Goal: Task Accomplishment & Management: Use online tool/utility

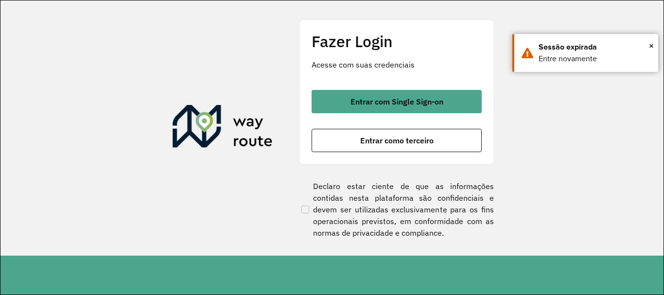
click at [388, 139] on span "Entrar como terceiro" at bounding box center [396, 141] width 73 height 8
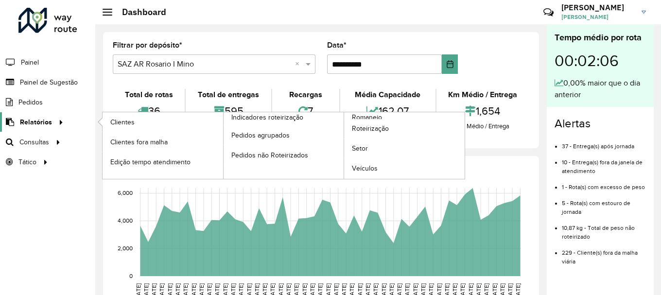
click at [26, 124] on span "Relatórios" at bounding box center [36, 122] width 32 height 10
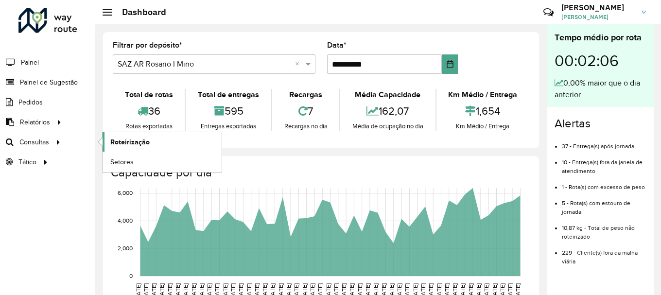
click at [114, 133] on link "Roteirização" at bounding box center [162, 141] width 119 height 19
click at [591, 11] on h3 "[PERSON_NAME]" at bounding box center [598, 7] width 73 height 9
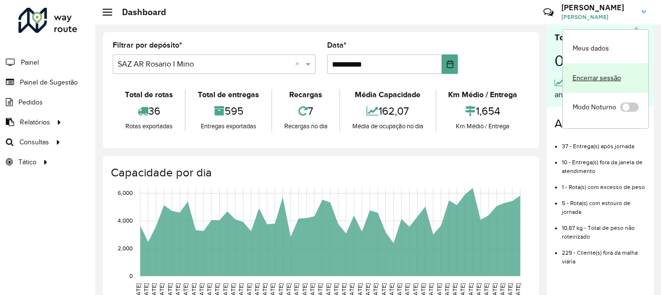
click at [596, 81] on link "Encerrar sessão" at bounding box center [606, 78] width 86 height 30
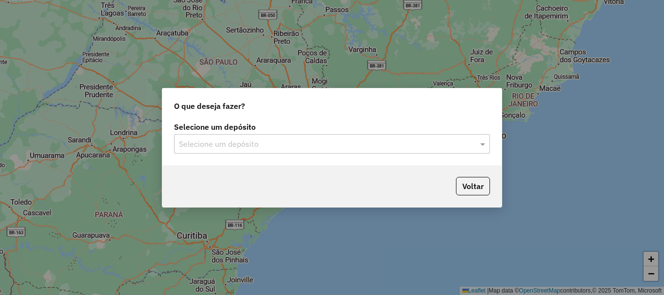
click at [237, 146] on input "text" at bounding box center [322, 145] width 287 height 12
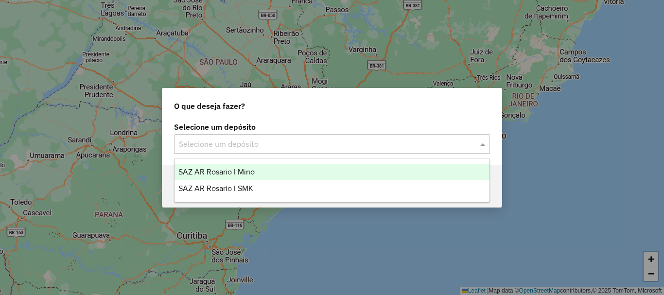
click at [232, 178] on div "SAZ AR Rosario I Mino" at bounding box center [332, 172] width 315 height 17
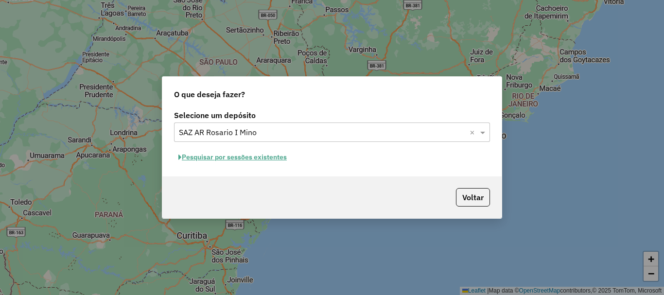
click at [269, 158] on button "Pesquisar por sessões existentes" at bounding box center [232, 157] width 117 height 15
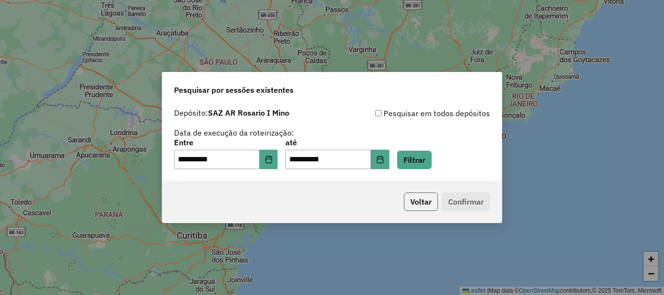
click at [422, 202] on button "Voltar" at bounding box center [421, 202] width 34 height 18
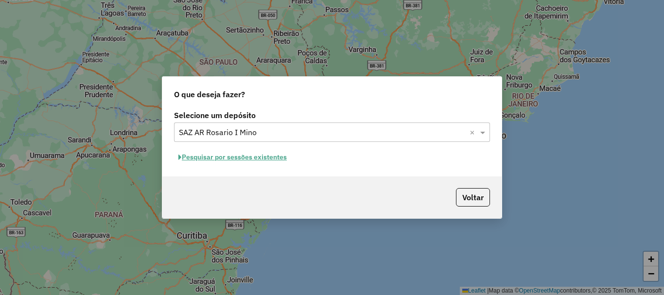
click at [239, 158] on button "Pesquisar por sessões existentes" at bounding box center [232, 157] width 117 height 15
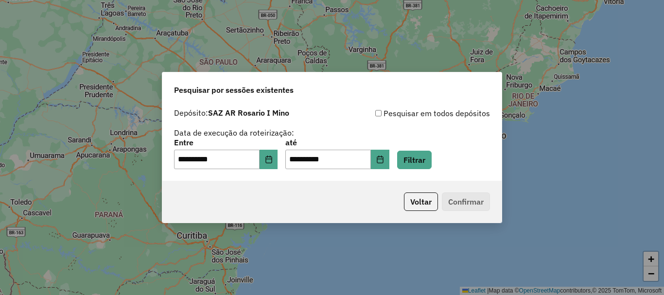
click at [459, 201] on p-footer "Voltar Confirmar" at bounding box center [445, 202] width 90 height 18
click at [406, 204] on button "Voltar" at bounding box center [421, 202] width 34 height 18
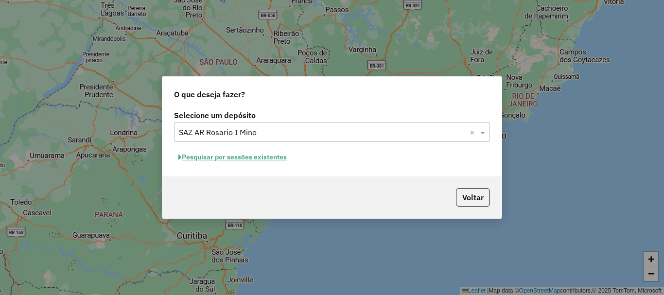
click at [480, 207] on div "Voltar" at bounding box center [331, 198] width 339 height 42
click at [480, 208] on div "Voltar" at bounding box center [331, 198] width 339 height 42
click at [480, 192] on button "Voltar" at bounding box center [473, 197] width 34 height 18
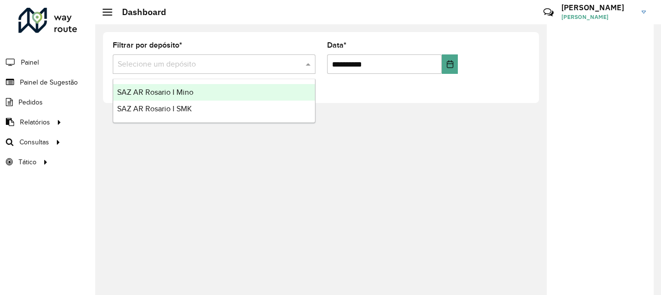
click at [265, 71] on div "Selecione um depósito" at bounding box center [214, 63] width 203 height 19
click at [166, 93] on span "SAZ AR Rosario I Mino" at bounding box center [155, 92] width 76 height 8
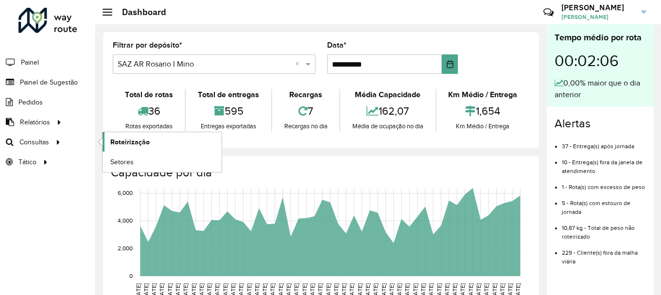
click at [126, 143] on span "Roteirização" at bounding box center [129, 142] width 39 height 10
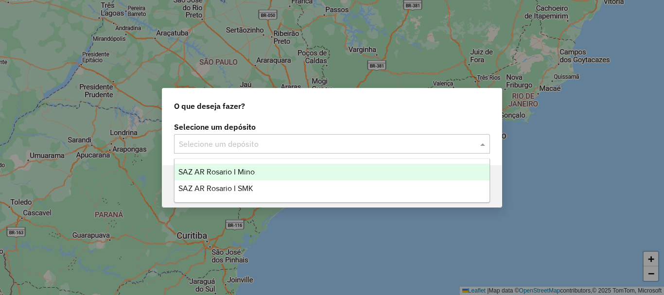
click at [279, 146] on input "text" at bounding box center [322, 145] width 287 height 12
click at [267, 171] on div "SAZ AR Rosario I Mino" at bounding box center [332, 172] width 315 height 17
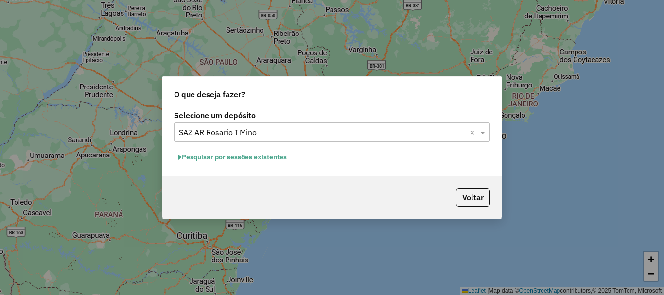
click at [251, 161] on button "Pesquisar por sessões existentes" at bounding box center [232, 157] width 117 height 15
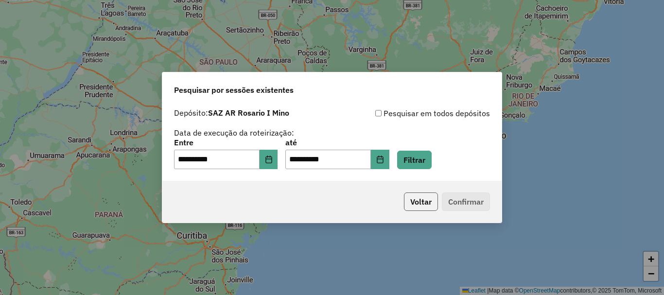
click at [421, 201] on button "Voltar" at bounding box center [421, 202] width 34 height 18
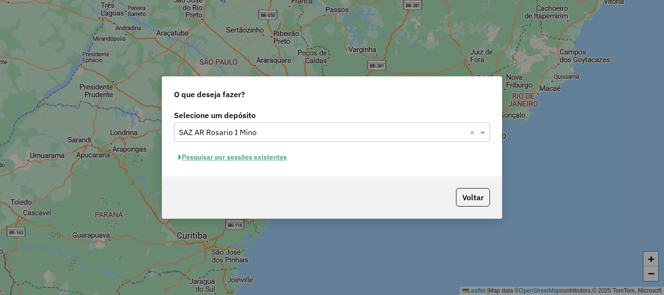
click at [226, 153] on button "Pesquisar por sessões existentes" at bounding box center [232, 157] width 117 height 15
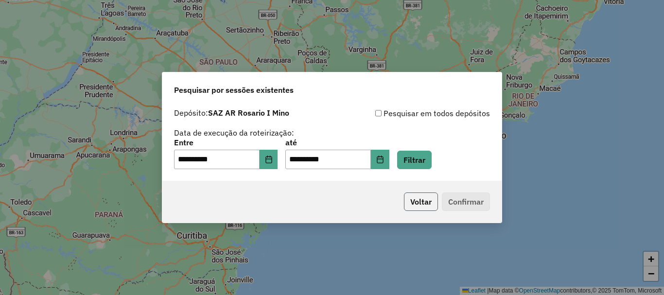
click at [425, 209] on button "Voltar" at bounding box center [421, 202] width 34 height 18
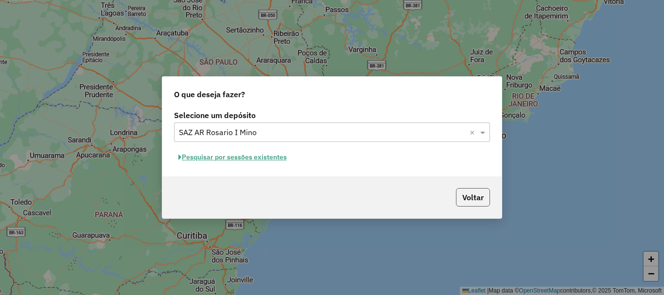
click at [466, 192] on button "Voltar" at bounding box center [473, 197] width 34 height 18
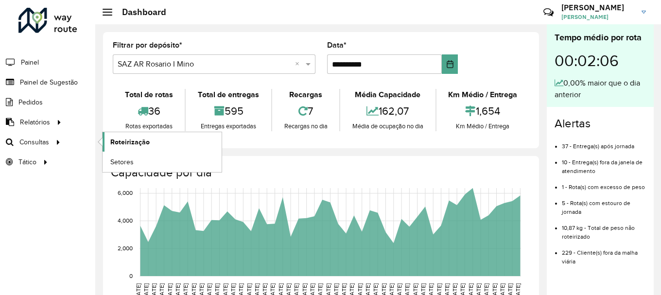
click at [167, 140] on link "Roteirização" at bounding box center [162, 141] width 119 height 19
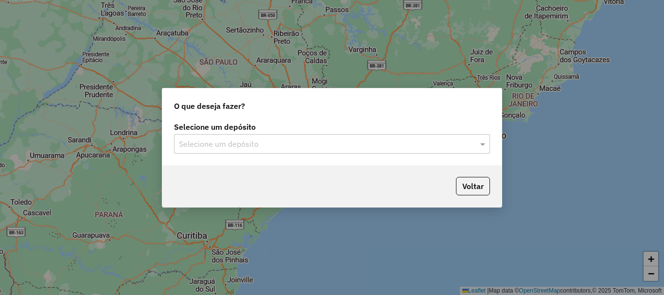
click at [239, 142] on input "text" at bounding box center [322, 145] width 287 height 12
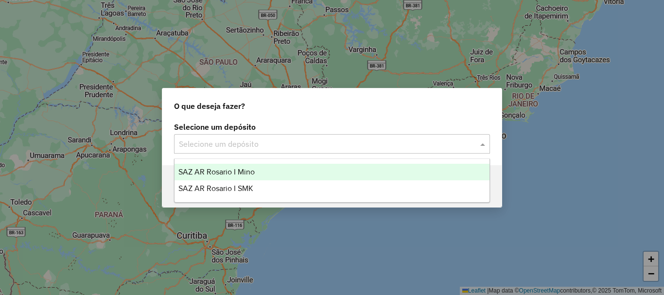
click at [220, 177] on div "SAZ AR Rosario I Mino" at bounding box center [332, 172] width 315 height 17
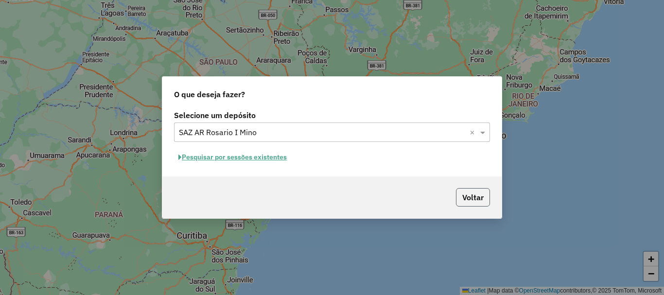
click at [473, 193] on button "Voltar" at bounding box center [473, 197] width 34 height 18
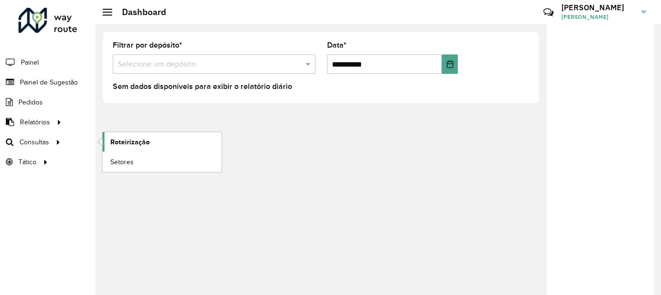
click at [127, 135] on link "Roteirização" at bounding box center [162, 141] width 119 height 19
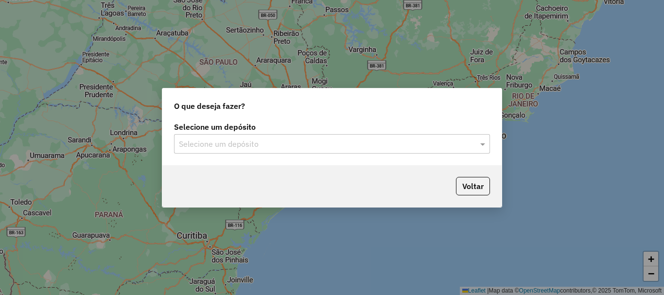
click at [281, 136] on div "Selecione um depósito" at bounding box center [332, 143] width 316 height 19
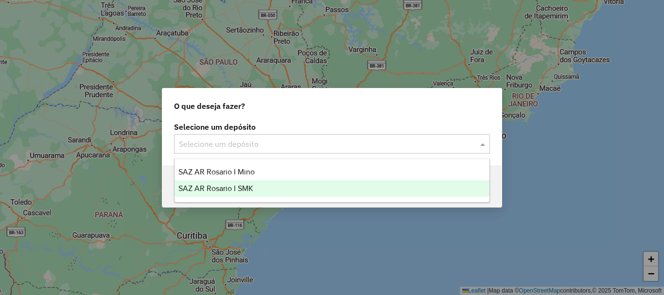
click at [231, 192] on span "SAZ AR Rosario I SMK" at bounding box center [215, 188] width 75 height 8
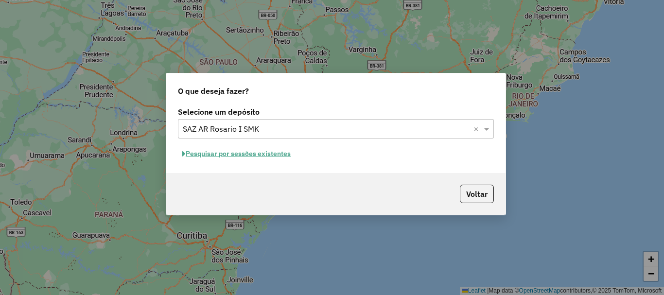
click at [486, 81] on div "O que deseja fazer?" at bounding box center [335, 88] width 339 height 31
click at [469, 187] on button "Voltar" at bounding box center [477, 194] width 34 height 18
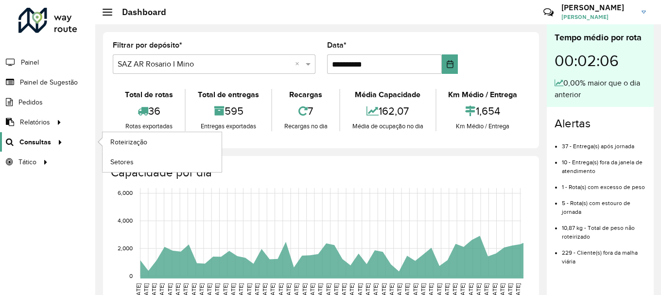
click at [55, 143] on icon at bounding box center [58, 141] width 8 height 15
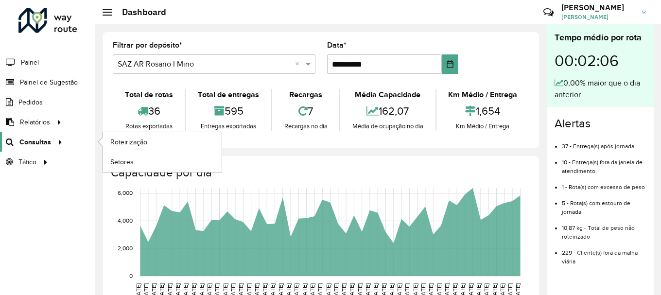
click at [52, 143] on div at bounding box center [58, 142] width 15 height 10
click at [139, 142] on span "Roteirização" at bounding box center [129, 142] width 39 height 10
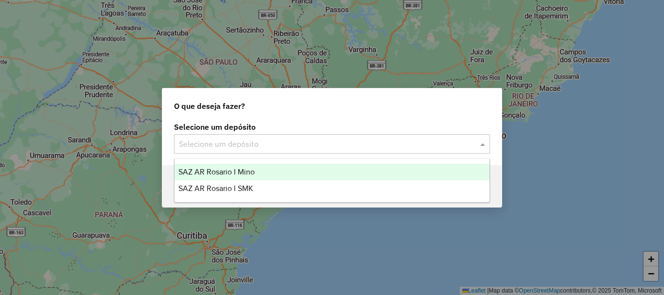
click at [330, 142] on input "text" at bounding box center [322, 145] width 287 height 12
click at [275, 179] on div "SAZ AR Rosario I Mino" at bounding box center [332, 172] width 315 height 17
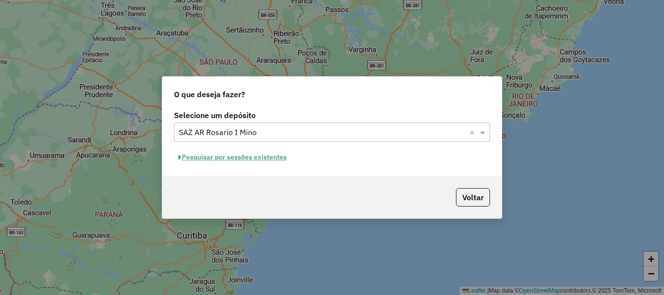
click at [259, 159] on button "Pesquisar por sessões existentes" at bounding box center [232, 157] width 117 height 15
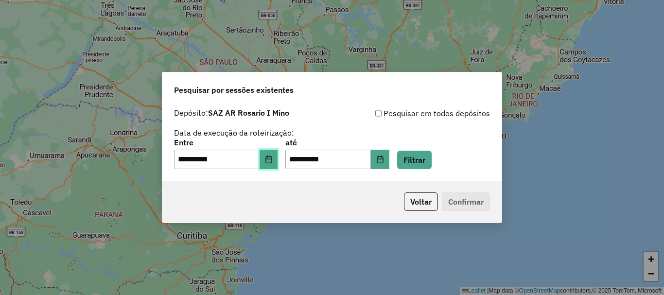
click at [273, 160] on icon "Choose Date" at bounding box center [269, 160] width 8 height 8
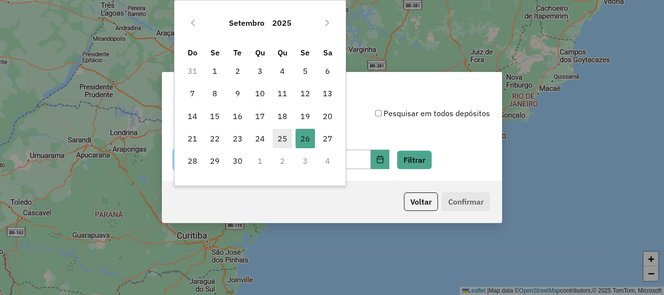
click at [286, 141] on span "25" at bounding box center [282, 138] width 19 height 19
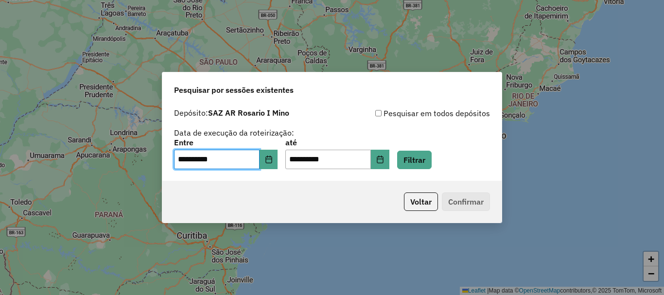
click at [465, 201] on p-footer "Voltar Confirmar" at bounding box center [445, 202] width 90 height 18
click at [389, 137] on label "até" at bounding box center [337, 143] width 104 height 12
click at [278, 163] on button "Choose Date" at bounding box center [269, 159] width 18 height 19
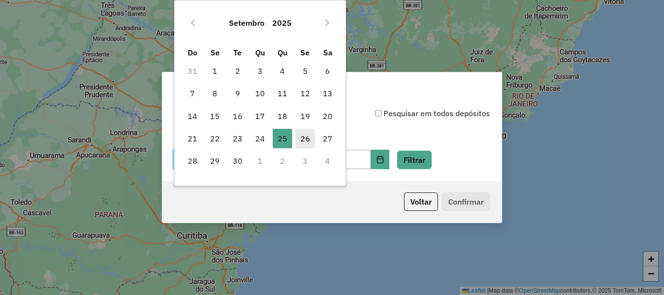
click at [302, 139] on span "26" at bounding box center [305, 138] width 19 height 19
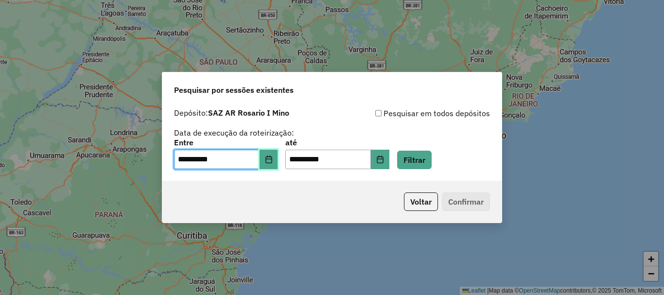
click at [273, 160] on icon "Choose Date" at bounding box center [269, 160] width 8 height 8
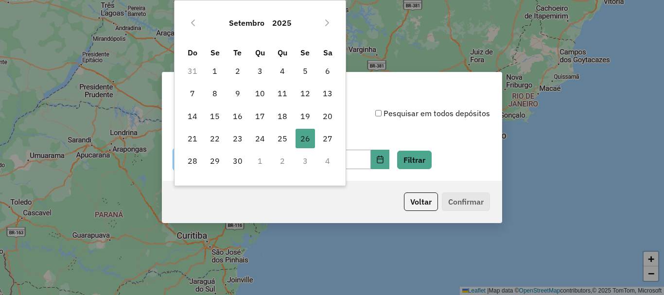
drag, startPoint x: 282, startPoint y: 142, endPoint x: 368, endPoint y: 143, distance: 86.6
click at [283, 141] on span "25" at bounding box center [282, 138] width 19 height 19
type input "**********"
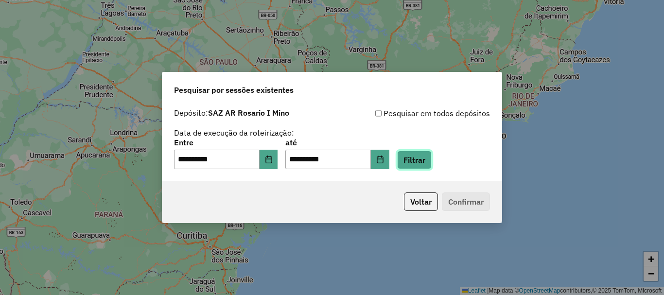
click at [425, 153] on button "Filtrar" at bounding box center [414, 160] width 35 height 18
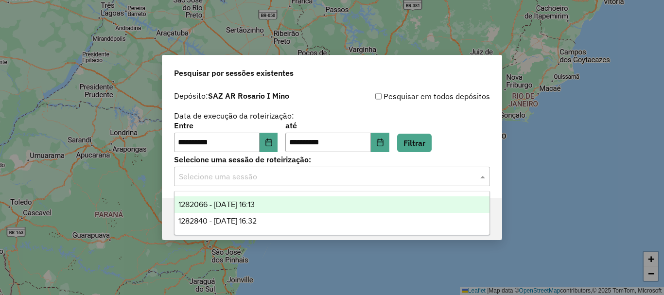
click at [304, 178] on input "text" at bounding box center [322, 177] width 287 height 12
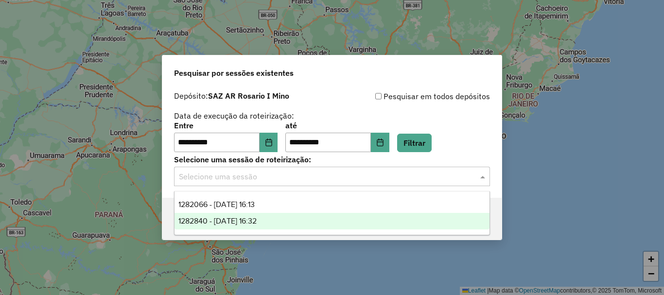
click at [285, 224] on div "1282840 - [DATE] 16:32" at bounding box center [332, 221] width 315 height 17
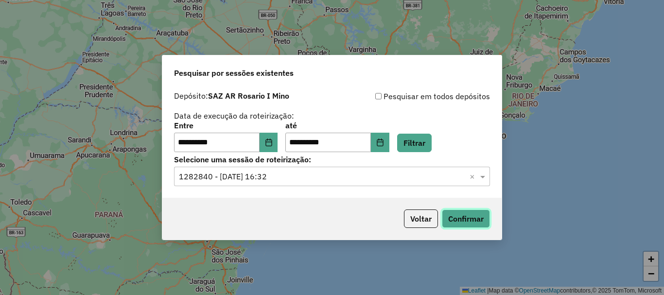
click at [474, 221] on button "Confirmar" at bounding box center [466, 219] width 48 height 18
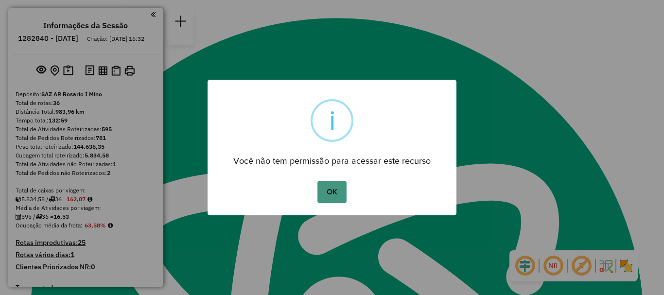
click at [328, 192] on button "OK" at bounding box center [332, 192] width 29 height 22
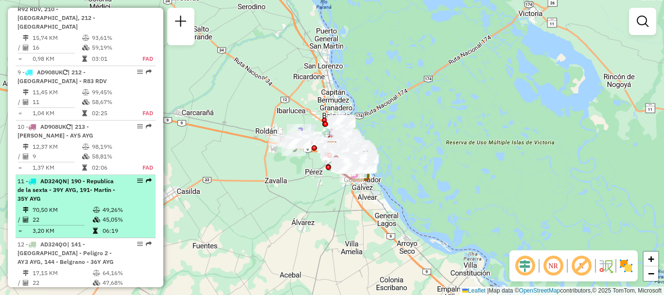
scroll to position [827, 0]
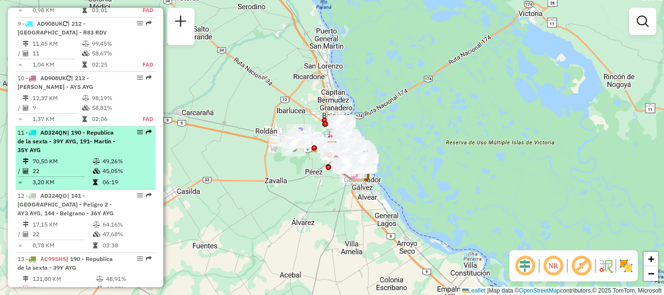
click at [107, 205] on span "| 141 - Altos de Mendonza - Peligro 2 - AY3 AYG, 144 - Belgrano - 36Y AYG" at bounding box center [66, 204] width 96 height 25
select select "**********"
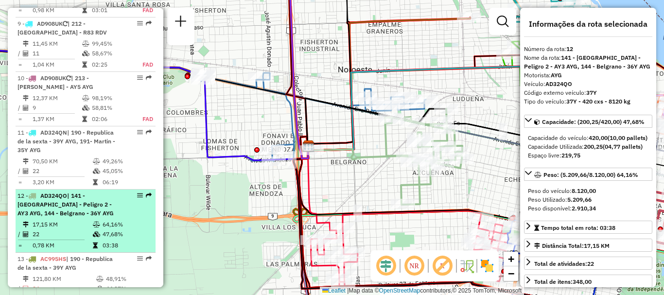
click at [132, 219] on li "12 - AD324QO | 141 - Altos de Mendonza - Peligro 2 - AY3 AYG, 144 - Belgrano - …" at bounding box center [86, 221] width 140 height 63
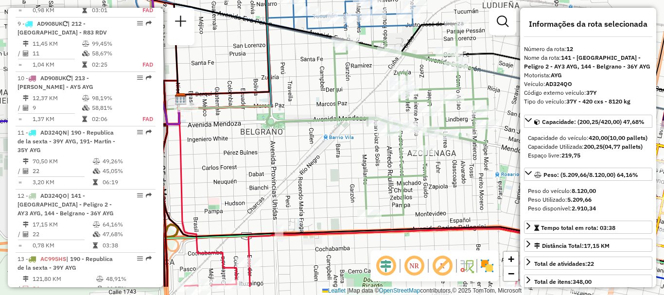
drag, startPoint x: 424, startPoint y: 206, endPoint x: 423, endPoint y: 168, distance: 37.5
click at [423, 168] on icon at bounding box center [411, 121] width 154 height 192
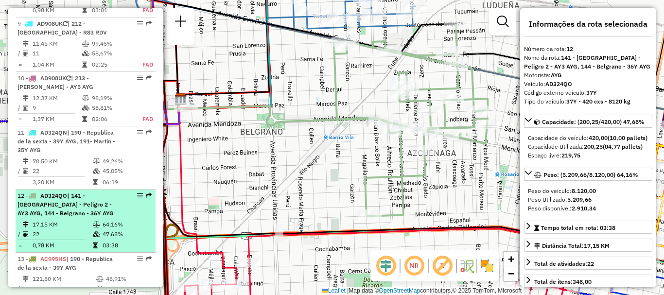
click at [137, 197] on em at bounding box center [140, 196] width 6 height 6
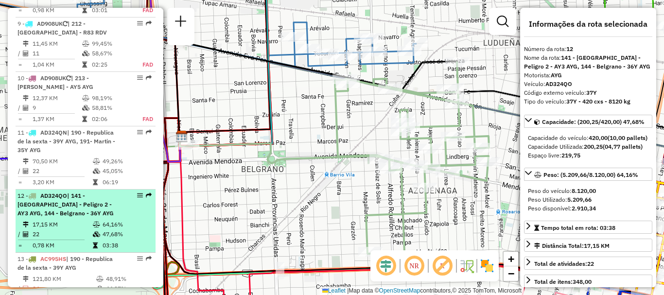
click at [48, 204] on span "| 141 - Altos de Mendonza - Peligro 2 - AY3 AYG, 144 - Belgrano - 36Y AYG" at bounding box center [66, 204] width 96 height 25
click at [48, 203] on span "| 141 - Altos de Mendonza - Peligro 2 - AY3 AYG, 144 - Belgrano - 36Y AYG" at bounding box center [66, 204] width 96 height 25
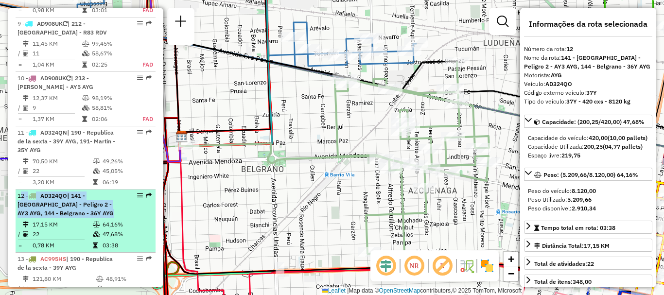
click at [48, 203] on span "| 141 - Altos de Mendonza - Peligro 2 - AY3 AYG, 144 - Belgrano - 36Y AYG" at bounding box center [66, 204] width 96 height 25
click at [98, 234] on icon at bounding box center [96, 234] width 7 height 6
drag, startPoint x: 98, startPoint y: 234, endPoint x: 107, endPoint y: 231, distance: 9.7
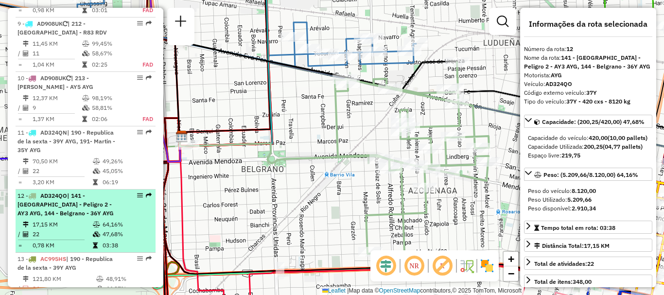
click at [99, 234] on td at bounding box center [97, 235] width 10 height 10
click at [146, 195] on em at bounding box center [149, 196] width 6 height 6
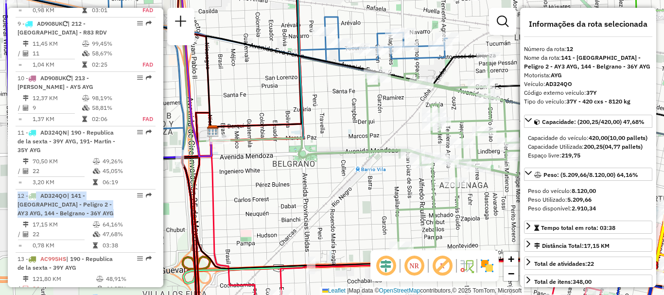
drag, startPoint x: 255, startPoint y: 196, endPoint x: 263, endPoint y: 195, distance: 8.0
click at [263, 195] on div "Janela de atendimento Grade de atendimento Capacidade Transportadoras Veículos …" at bounding box center [332, 147] width 664 height 295
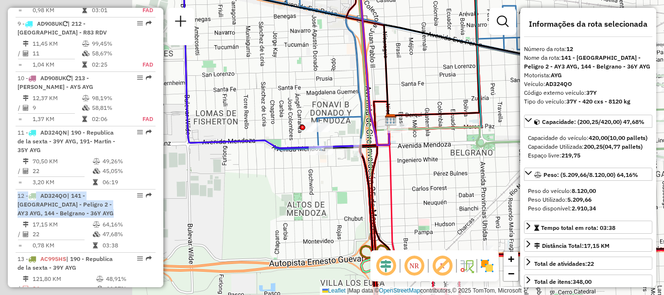
drag, startPoint x: 315, startPoint y: 188, endPoint x: 487, endPoint y: 179, distance: 171.9
click at [487, 179] on div "Janela de atendimento Grade de atendimento Capacidade Transportadoras Veículos …" at bounding box center [332, 147] width 664 height 295
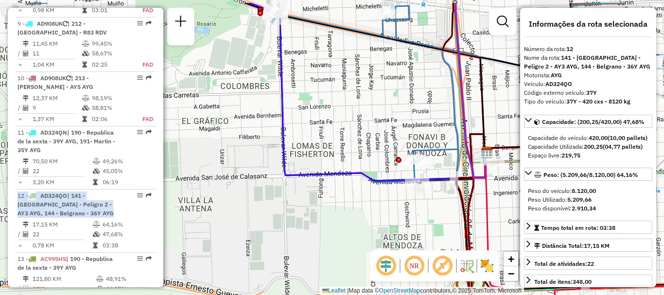
drag, startPoint x: 224, startPoint y: 179, endPoint x: 330, endPoint y: 216, distance: 111.6
click at [330, 216] on div "Janela de atendimento Grade de atendimento Capacidade Transportadoras Veículos …" at bounding box center [332, 147] width 664 height 295
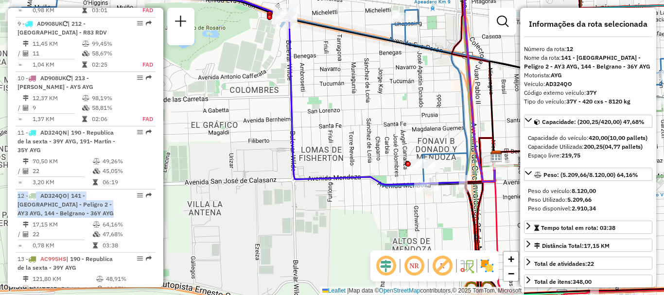
click at [164, 181] on div "Janela de atendimento Grade de atendimento Capacidade Transportadoras Veículos …" at bounding box center [332, 147] width 664 height 295
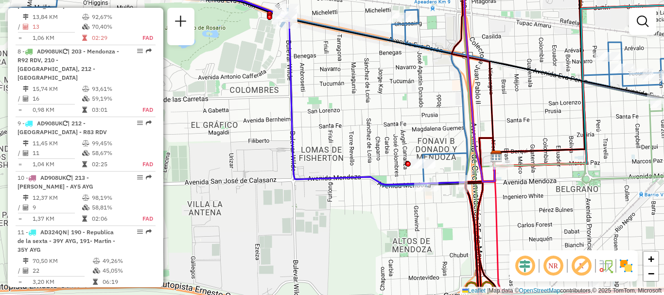
scroll to position [727, 0]
click at [534, 182] on div "Janela de atendimento Grade de atendimento Capacidade Transportadoras Veículos …" at bounding box center [332, 147] width 664 height 295
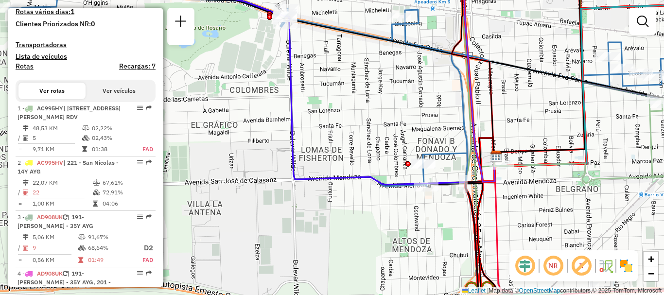
scroll to position [57, 0]
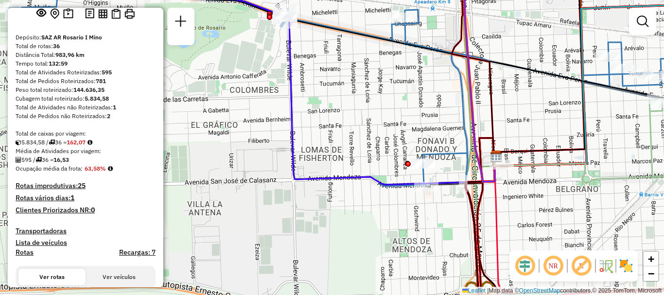
click at [351, 176] on icon at bounding box center [216, 77] width 558 height 214
select select "**********"
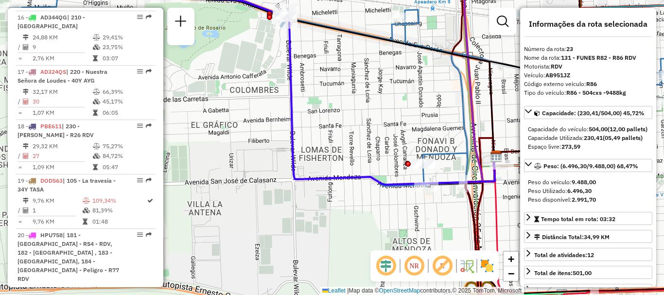
scroll to position [1669, 0]
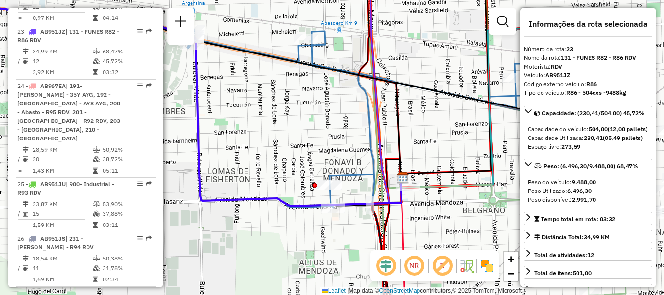
drag, startPoint x: 384, startPoint y: 216, endPoint x: 291, endPoint y: 238, distance: 95.8
click at [291, 238] on div "Janela de atendimento Grade de atendimento Capacidade Transportadoras Veículos …" at bounding box center [332, 147] width 664 height 295
